Goal: Register for event/course

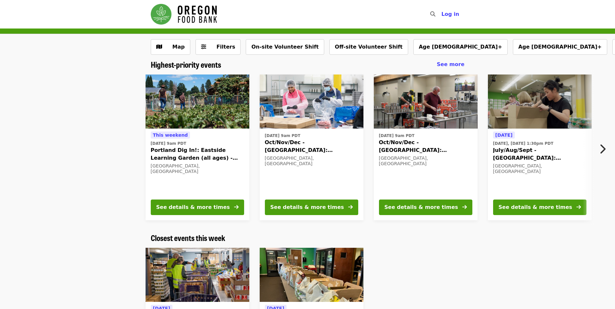
click at [604, 146] on icon "chevron-right icon" at bounding box center [602, 149] width 6 height 12
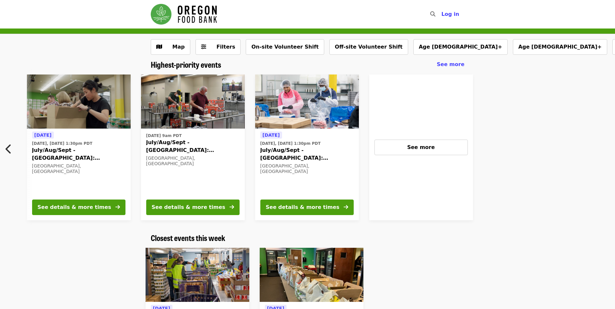
scroll to position [0, 463]
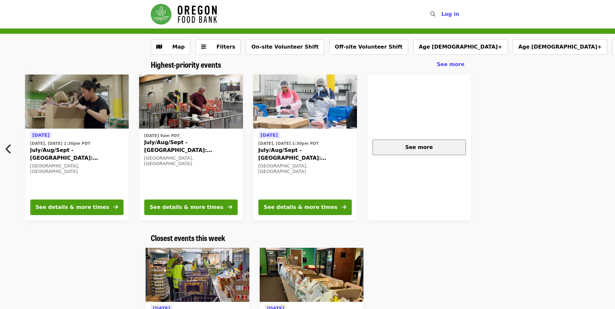
click at [422, 151] on span "See more" at bounding box center [419, 147] width 28 height 6
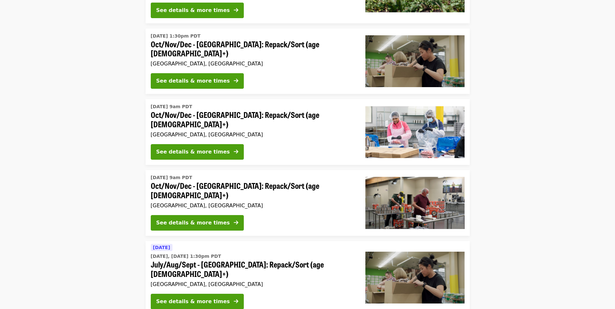
scroll to position [130, 0]
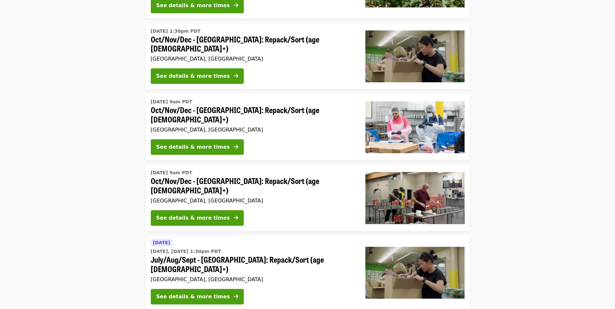
click at [577, 61] on li "Wed, Oct 1 @ 1:30pm PDT Oct/Nov/Dec - Portland: Repack/Sort (age 8+) Portland, …" at bounding box center [307, 57] width 615 height 66
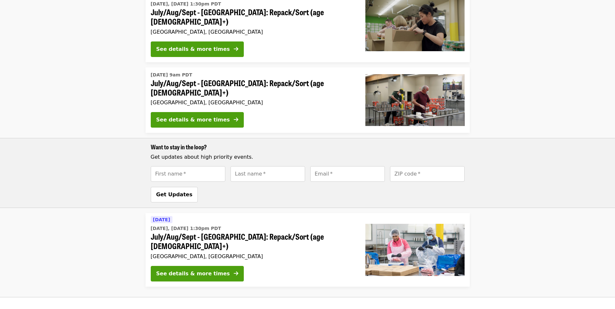
scroll to position [384, 0]
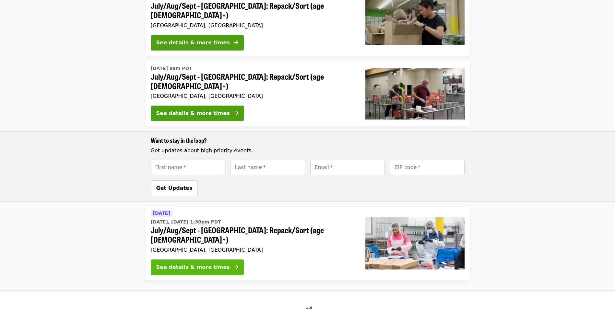
click at [224, 260] on button "See details & more times" at bounding box center [197, 268] width 93 height 16
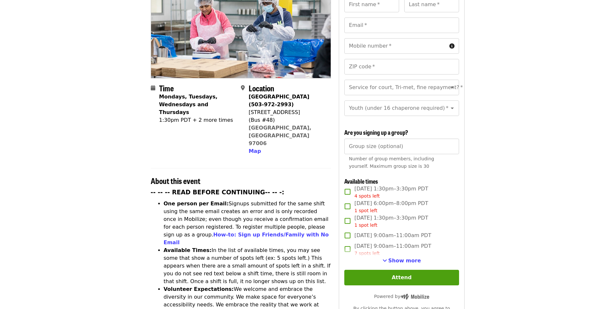
scroll to position [97, 0]
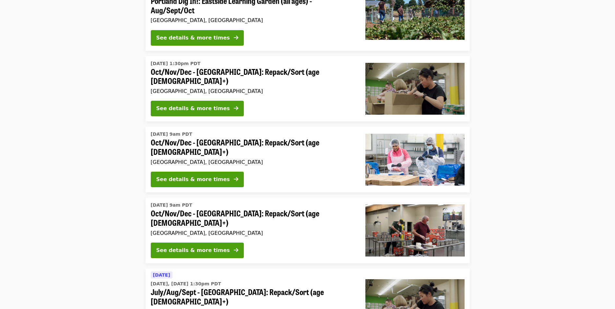
scroll to position [384, 0]
